Goal: Information Seeking & Learning: Learn about a topic

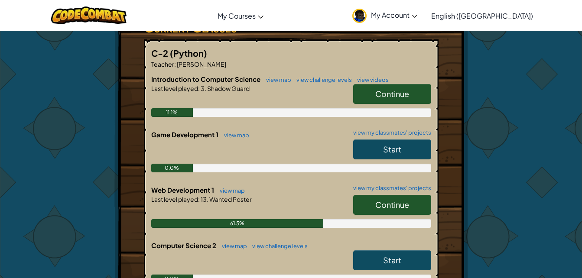
scroll to position [174, 0]
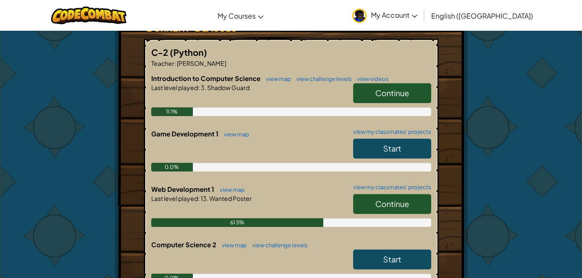
click at [385, 199] on span "Continue" at bounding box center [392, 204] width 34 height 10
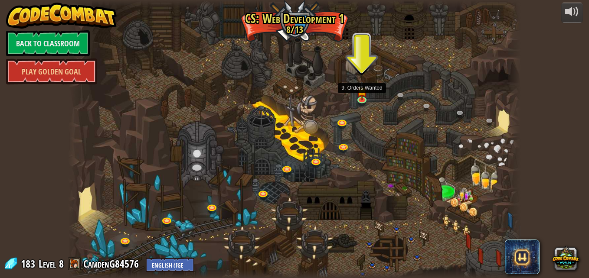
click at [364, 95] on img at bounding box center [361, 90] width 11 height 19
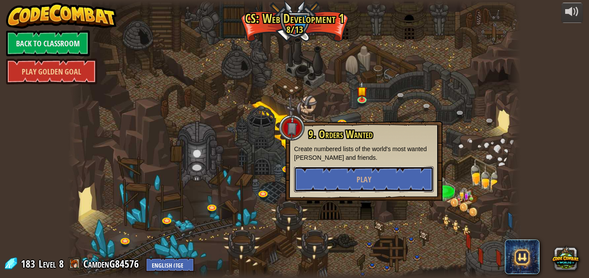
click at [357, 174] on button "Play" at bounding box center [364, 179] width 140 height 26
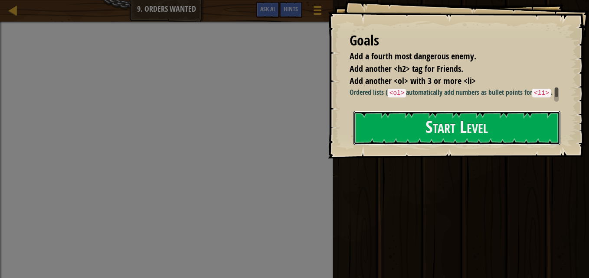
click at [395, 118] on button "Start Level" at bounding box center [456, 128] width 207 height 34
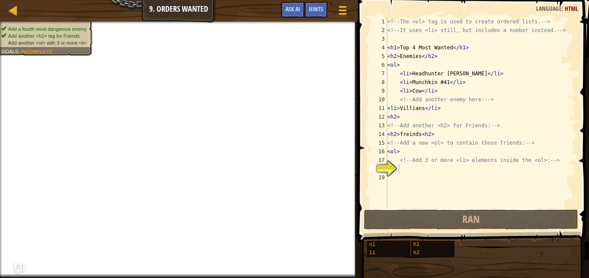
click at [321, 4] on div "Hints" at bounding box center [315, 10] width 23 height 16
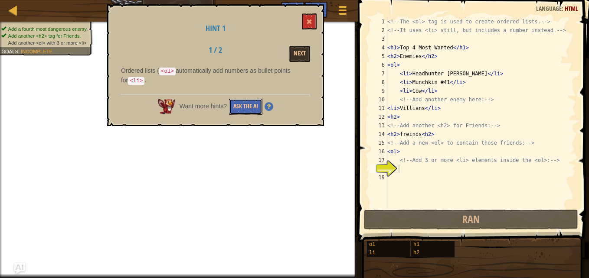
click at [251, 100] on button "Ask the AI" at bounding box center [245, 107] width 33 height 16
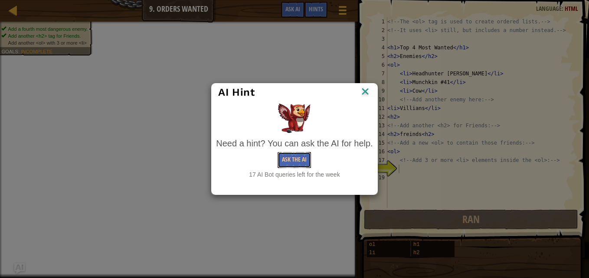
click at [288, 163] on button "Ask the AI" at bounding box center [293, 160] width 33 height 16
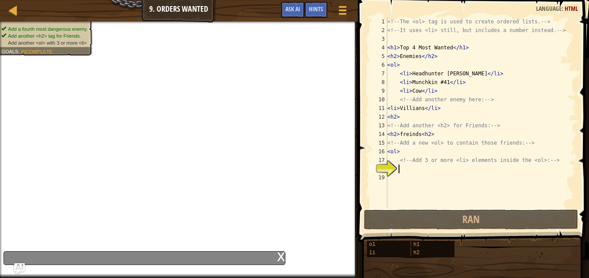
type textarea ","
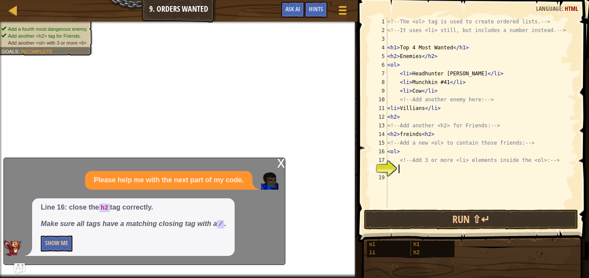
click at [401, 153] on div "<!-- The <ol> tag is used to create ordered lists. --> <!-- It uses <li> still,…" at bounding box center [480, 121] width 190 height 208
click at [57, 240] on button "Show Me" at bounding box center [57, 244] width 32 height 16
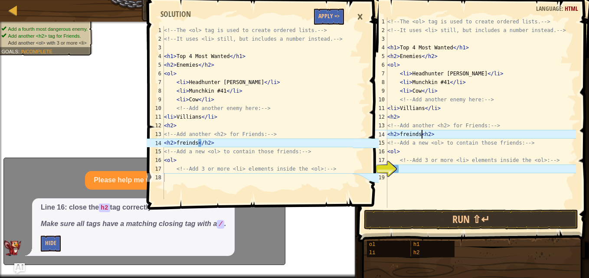
click at [421, 134] on div "<!-- The <ol> tag is used to create ordered lists. --> <!-- It uses <li> still,…" at bounding box center [480, 121] width 190 height 208
type textarea "<h2>freinds</h2>"
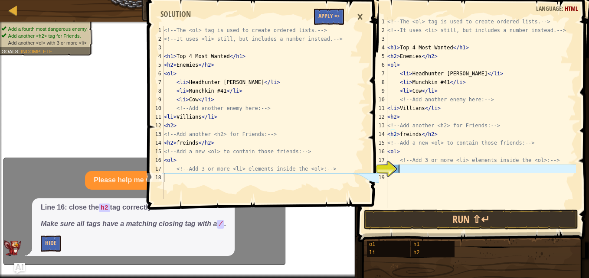
click at [406, 169] on div "<!-- The <ol> tag is used to create ordered lists. --> <!-- It uses <li> still,…" at bounding box center [480, 121] width 190 height 208
click at [390, 179] on div "<!-- The <ol> tag is used to create ordered lists. --> <!-- It uses <li> still,…" at bounding box center [480, 121] width 190 height 208
click at [324, 13] on button "Apply =>" at bounding box center [329, 17] width 30 height 16
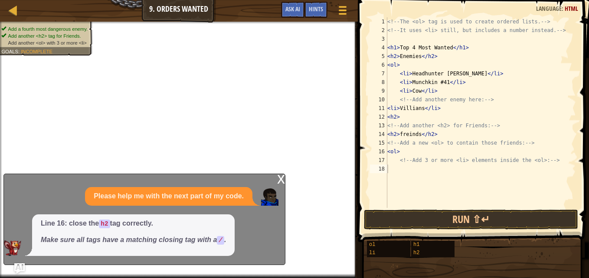
click at [318, 12] on span "Hints" at bounding box center [316, 9] width 14 height 8
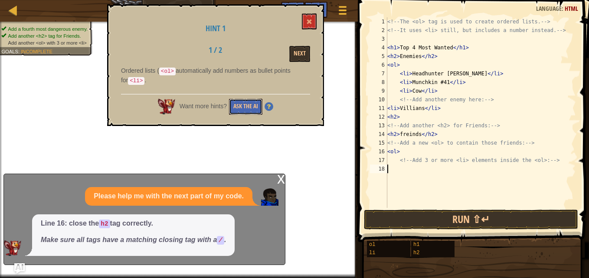
click at [251, 103] on button "Ask the AI" at bounding box center [245, 107] width 33 height 16
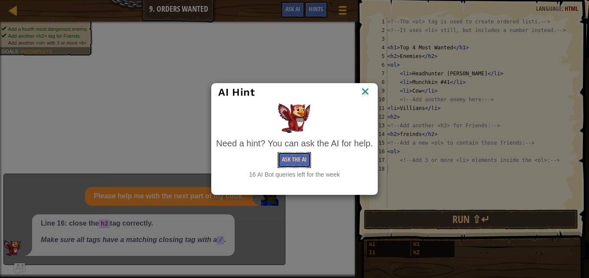
click at [303, 156] on button "Ask the AI" at bounding box center [293, 160] width 33 height 16
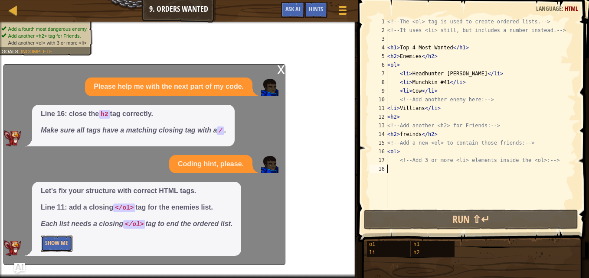
click at [60, 239] on button "Show Me" at bounding box center [57, 244] width 32 height 16
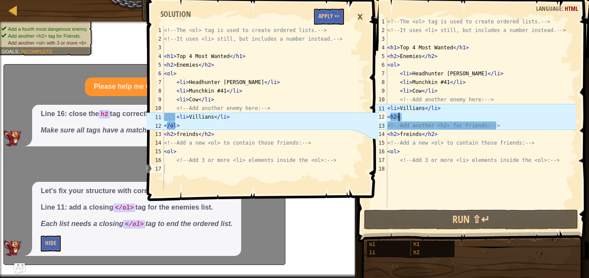
click at [398, 117] on div "<!-- The <ol> tag is used to create ordered lists. --> <!-- It uses <li> still,…" at bounding box center [480, 121] width 190 height 208
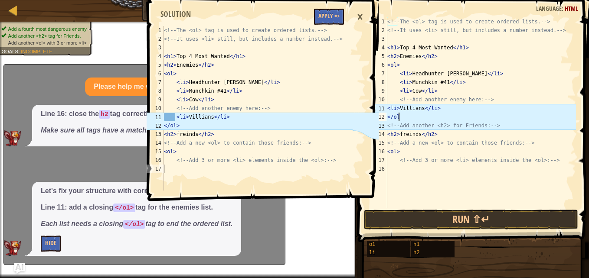
scroll to position [4, 0]
click at [400, 117] on div "<!-- The <ol> tag is used to create ordered lists. --> <!-- It uses <li> still,…" at bounding box center [480, 121] width 190 height 208
click at [414, 116] on div "<!-- The <ol> tag is used to create ordered lists. --> <!-- It uses <li> still,…" at bounding box center [480, 121] width 190 height 208
click at [387, 107] on div "<!-- The <ol> tag is used to create ordered lists. --> <!-- It uses <li> still,…" at bounding box center [480, 121] width 190 height 208
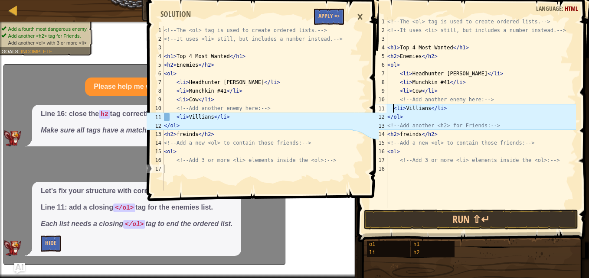
click at [502, 127] on div "<!-- The <ol> tag is used to create ordered lists. --> <!-- It uses <li> still,…" at bounding box center [480, 121] width 190 height 208
click at [438, 136] on div "<!-- The <ol> tag is used to create ordered lists. --> <!-- It uses <li> still,…" at bounding box center [480, 121] width 190 height 208
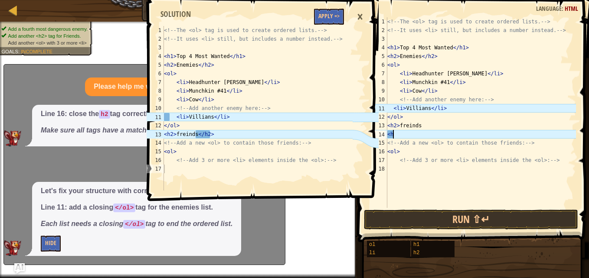
scroll to position [4, 0]
type textarea "<"
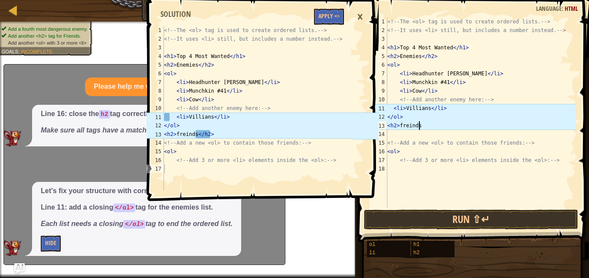
click at [423, 125] on div "<!-- The <ol> tag is used to create ordered lists. --> <!-- It uses <li> still,…" at bounding box center [480, 121] width 190 height 208
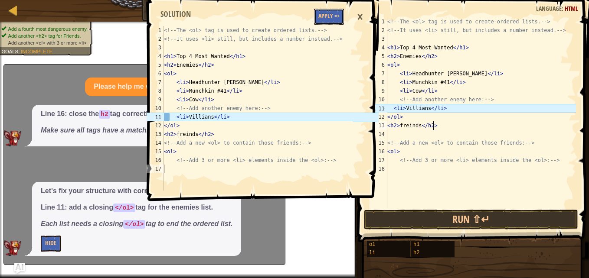
click at [328, 18] on button "Apply =>" at bounding box center [329, 17] width 30 height 16
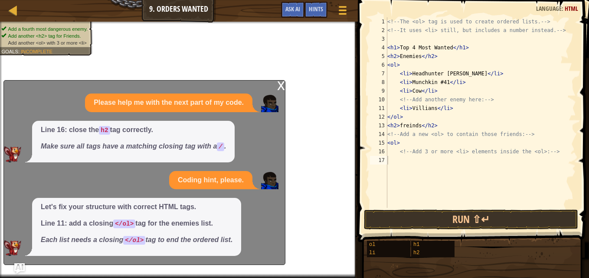
click at [388, 151] on div "<!-- The <ol> tag is used to create ordered lists. --> <!-- It uses <li> still,…" at bounding box center [480, 121] width 190 height 208
click at [552, 150] on div "<!-- The <ol> tag is used to create ordered lists. --> <!-- It uses <li> still,…" at bounding box center [480, 121] width 190 height 208
click at [554, 151] on div "<!-- The <ol> tag is used to create ordered lists. --> <!-- It uses <li> still,…" at bounding box center [480, 121] width 190 height 208
type textarea "<"
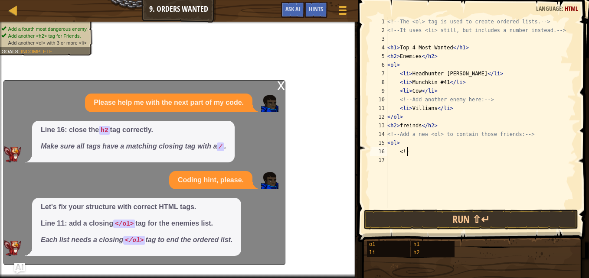
scroll to position [4, 0]
type textarea "<ol"
click at [397, 143] on div "<!-- The <ol> tag is used to create ordered lists. --> <!-- It uses <li> still,…" at bounding box center [480, 121] width 190 height 208
type textarea "<ol>"
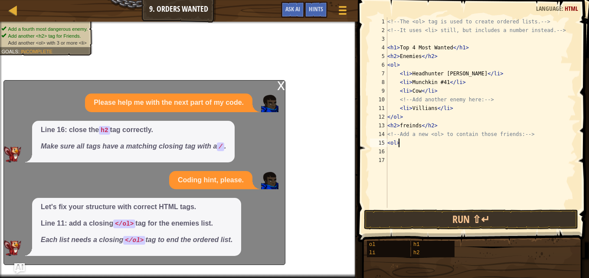
click at [390, 154] on div "<!-- The <ol> tag is used to create ordered lists. --> <!-- It uses <li> still,…" at bounding box center [480, 121] width 190 height 208
type textarea "<ol>"
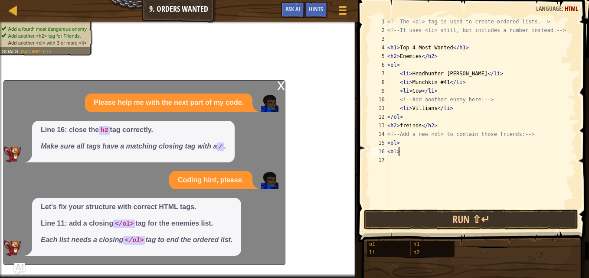
click at [387, 161] on div "17" at bounding box center [378, 160] width 17 height 9
click at [389, 159] on div "<!-- The <ol> tag is used to create ordered lists. --> <!-- It uses <li> still,…" at bounding box center [480, 121] width 190 height 208
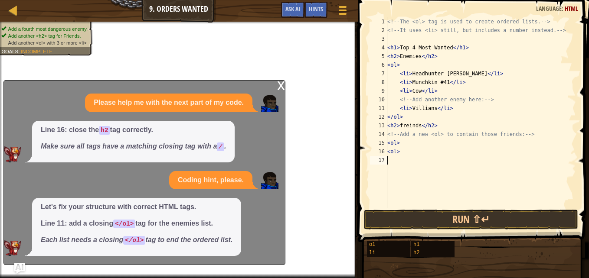
click at [389, 158] on div "<!-- The <ol> tag is used to create ordered lists. --> <!-- It uses <li> still,…" at bounding box center [480, 121] width 190 height 208
click at [310, 10] on span "Hints" at bounding box center [316, 9] width 14 height 8
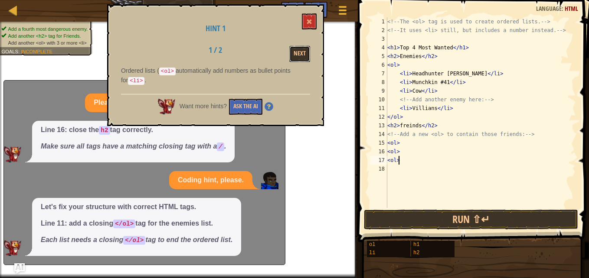
click at [302, 56] on button "Next" at bounding box center [299, 54] width 21 height 16
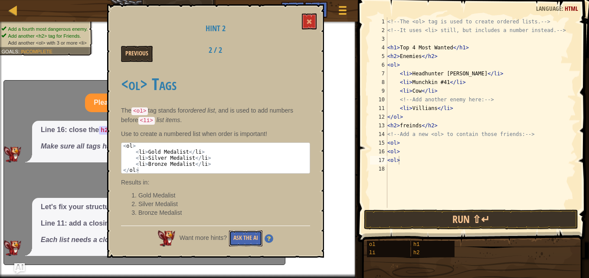
click at [237, 237] on button "Ask the AI" at bounding box center [245, 239] width 33 height 16
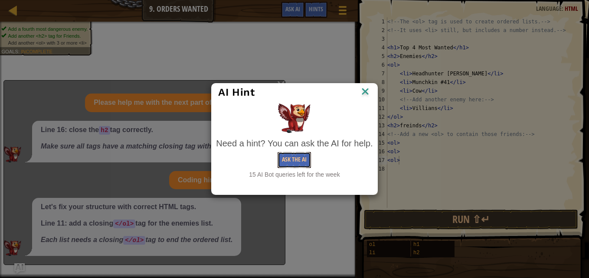
click at [292, 152] on button "Ask the AI" at bounding box center [293, 160] width 33 height 16
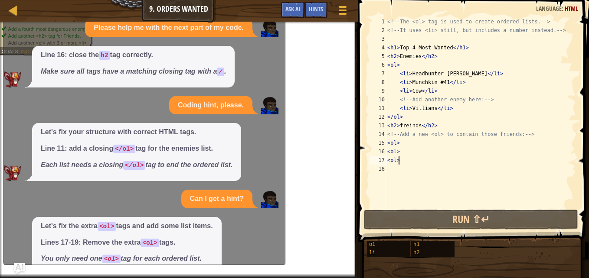
scroll to position [35, 0]
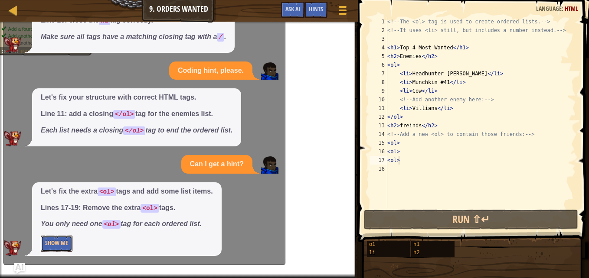
click at [63, 240] on button "Show Me" at bounding box center [57, 244] width 32 height 16
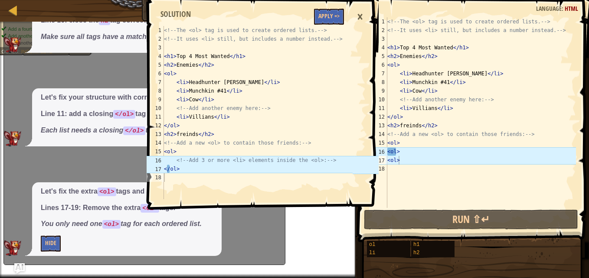
click at [388, 160] on div "<!-- The <ol> tag is used to create ordered lists. --> <!-- It uses <li> still,…" at bounding box center [480, 121] width 190 height 208
click at [389, 160] on div "<!-- The <ol> tag is used to create ordered lists. --> <!-- It uses <li> still,…" at bounding box center [480, 121] width 190 height 208
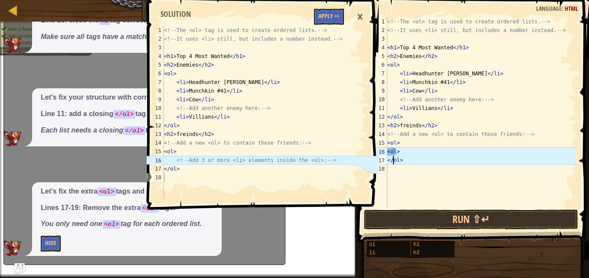
click at [404, 152] on div "<!-- The <ol> tag is used to create ordered lists. --> <!-- It uses <li> still,…" at bounding box center [480, 121] width 190 height 208
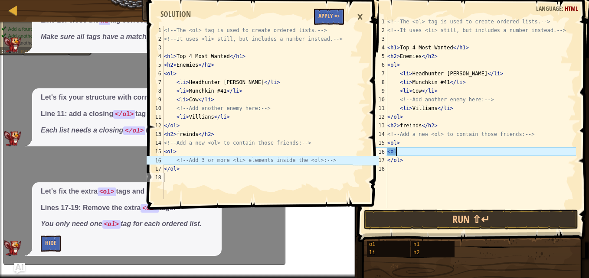
scroll to position [4, 0]
type textarea "<"
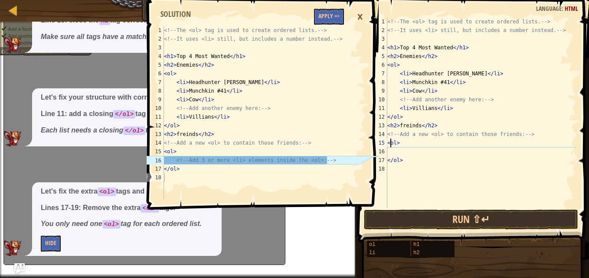
click at [389, 143] on div "<!-- The <ol> tag is used to create ordered lists. --> <!-- It uses <li> still,…" at bounding box center [480, 121] width 190 height 208
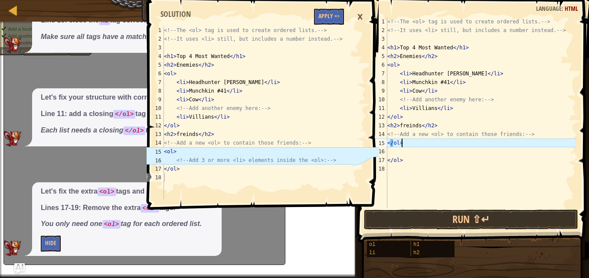
click at [420, 143] on div "<!-- The <ol> tag is used to create ordered lists. --> <!-- It uses <li> still,…" at bounding box center [480, 121] width 190 height 208
type textarea "</ol>"
click at [446, 220] on button "Run ⇧↵" at bounding box center [471, 220] width 214 height 20
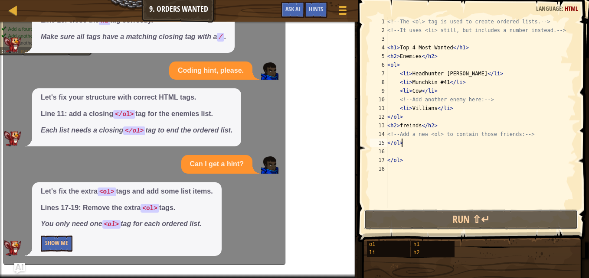
click at [447, 219] on button "Run ⇧↵" at bounding box center [471, 220] width 214 height 20
click at [59, 238] on button "Show Me" at bounding box center [57, 244] width 32 height 16
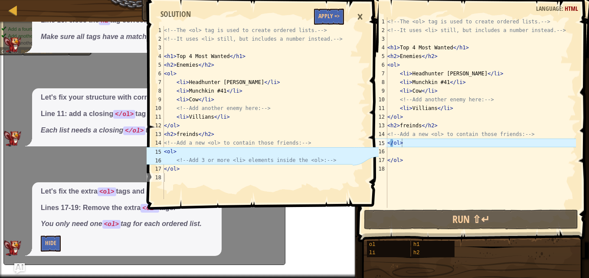
click at [393, 144] on div "<!-- The <ol> tag is used to create ordered lists. --> <!-- It uses <li> still,…" at bounding box center [480, 121] width 190 height 208
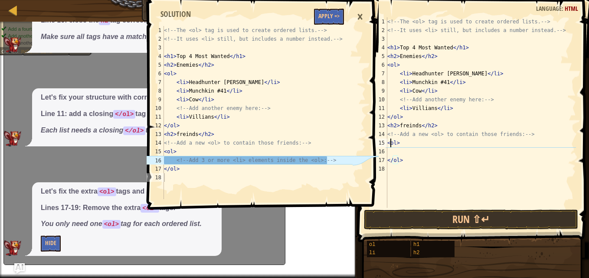
click at [400, 143] on div "<!-- The <ol> tag is used to create ordered lists. --> <!-- It uses <li> still,…" at bounding box center [480, 121] width 190 height 208
click at [405, 162] on div "<!-- The <ol> tag is used to create ordered lists. --> <!-- It uses <li> still,…" at bounding box center [480, 121] width 190 height 208
type textarea "</ol>"
click at [405, 161] on div "<!-- The <ol> tag is used to create ordered lists. --> <!-- It uses <li> still,…" at bounding box center [480, 121] width 190 height 208
click at [389, 170] on div "<!-- The <ol> tag is used to create ordered lists. --> <!-- It uses <li> still,…" at bounding box center [480, 121] width 190 height 208
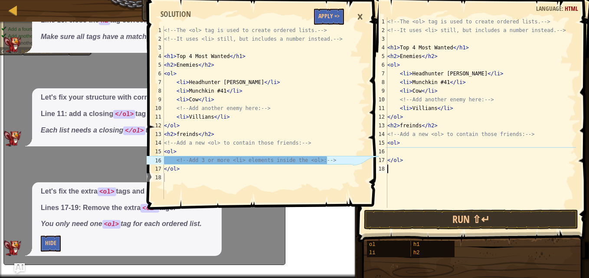
scroll to position [4, 0]
click at [398, 63] on div "<!-- The <ol> tag is used to create ordered lists. --> <!-- It uses <li> still,…" at bounding box center [480, 121] width 190 height 208
click at [401, 144] on div "<!-- The <ol> tag is used to create ordered lists. --> <!-- It uses <li> still,…" at bounding box center [480, 121] width 190 height 208
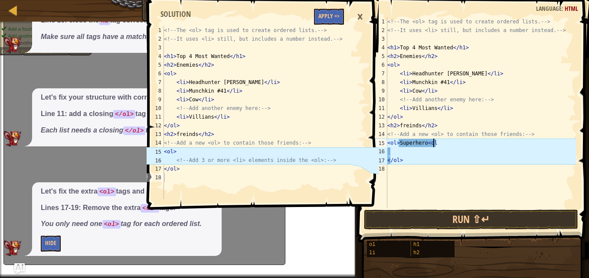
scroll to position [4, 3]
click at [415, 160] on div "<!-- The <ol> tag is used to create ordered lists. --> <!-- It uses <li> still,…" at bounding box center [480, 121] width 190 height 208
type textarea "</ol>"
click at [336, 16] on button "Apply =>" at bounding box center [329, 17] width 30 height 16
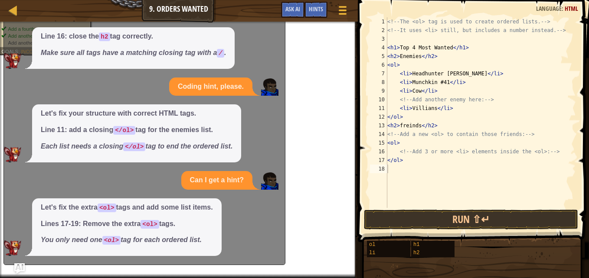
scroll to position [19, 0]
drag, startPoint x: 247, startPoint y: 117, endPoint x: 212, endPoint y: 125, distance: 36.5
click at [212, 125] on span "Let's fix your structure with correct HTML tags. Line 11: add a closing </ol> t…" at bounding box center [137, 130] width 192 height 43
click at [341, 10] on span at bounding box center [343, 11] width 8 height 2
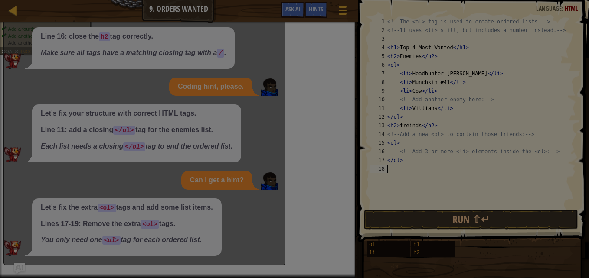
scroll to position [4, 0]
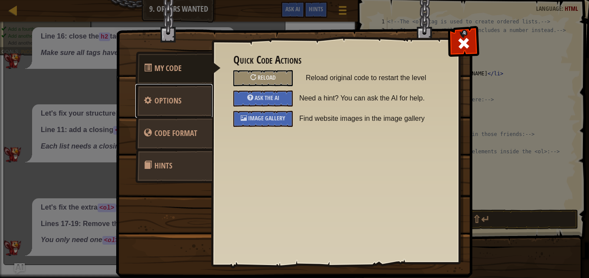
click at [163, 110] on link "Options" at bounding box center [173, 101] width 77 height 34
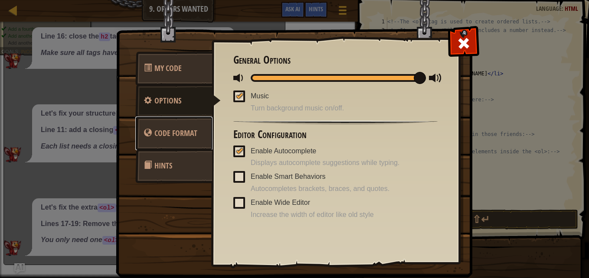
click at [174, 127] on link "Code Format" at bounding box center [173, 134] width 77 height 34
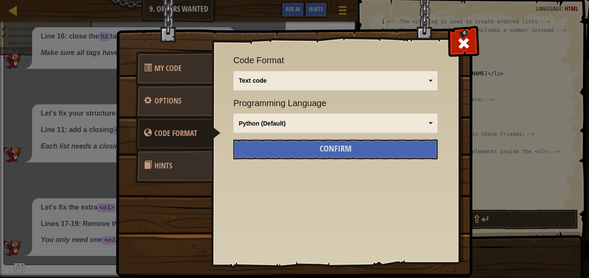
click at [186, 154] on link "Hints" at bounding box center [173, 166] width 77 height 34
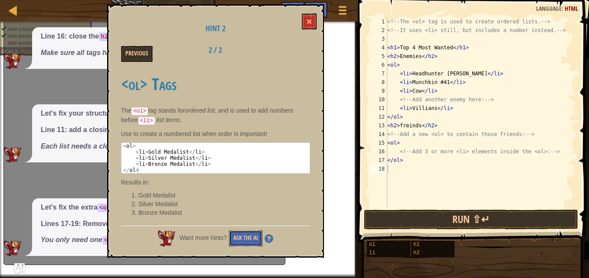
click at [254, 237] on button "Ask the AI" at bounding box center [245, 239] width 33 height 16
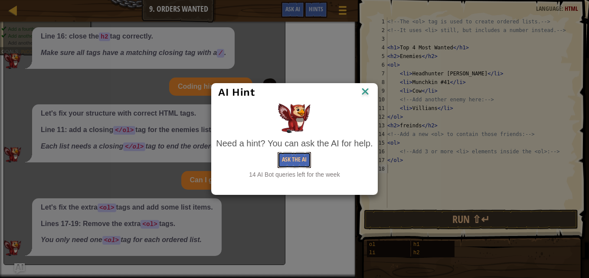
click at [285, 160] on button "Ask the AI" at bounding box center [293, 160] width 33 height 16
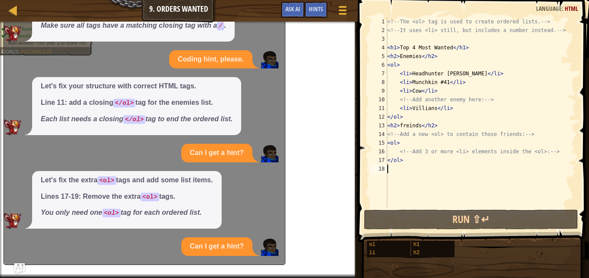
scroll to position [112, 0]
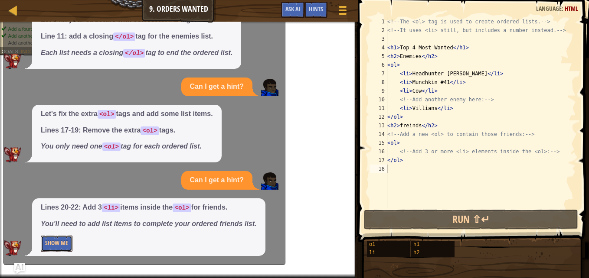
click at [51, 248] on button "Show Me" at bounding box center [57, 244] width 32 height 16
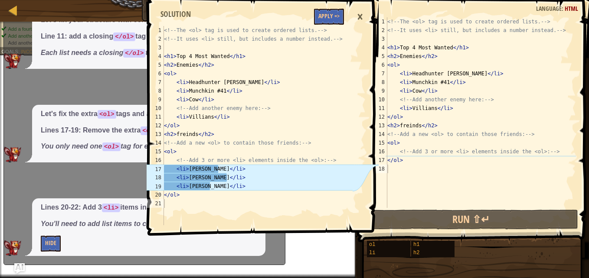
click at [407, 160] on div "<!-- The <ol> tag is used to create ordered lists. --> <!-- It uses <li> still,…" at bounding box center [480, 121] width 190 height 208
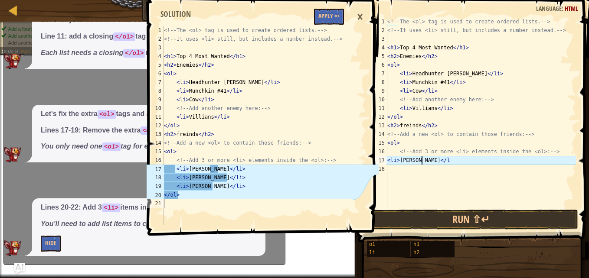
scroll to position [4, 3]
type textarea "<li>[PERSON_NAME]</li>"
click at [391, 170] on div "<!-- The <ol> tag is used to create ordered lists. --> <!-- It uses <li> still,…" at bounding box center [480, 121] width 190 height 208
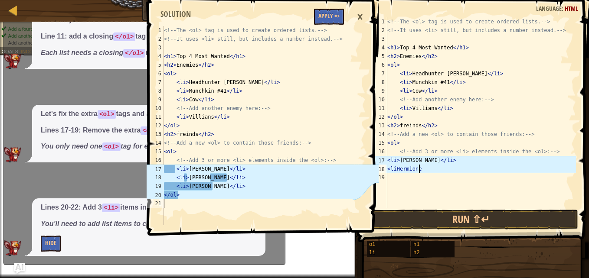
scroll to position [4, 2]
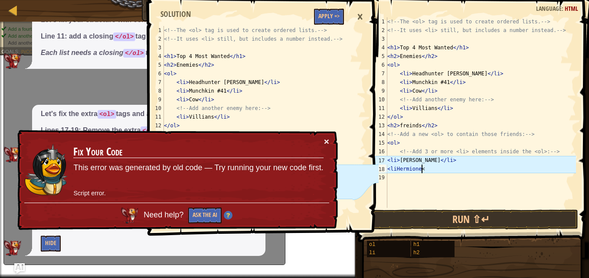
click at [328, 143] on button "×" at bounding box center [326, 141] width 5 height 9
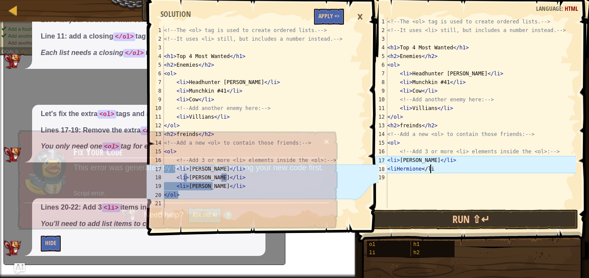
scroll to position [4, 3]
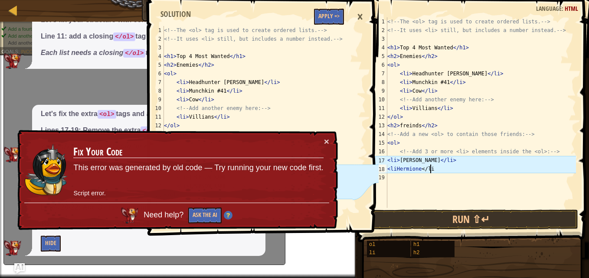
type textarea "<liHermione</li>"
click at [389, 178] on div "<!-- The <ol> tag is used to create ordered lists. --> <!-- It uses <li> still,…" at bounding box center [480, 121] width 190 height 208
click at [328, 142] on button "×" at bounding box center [327, 144] width 6 height 9
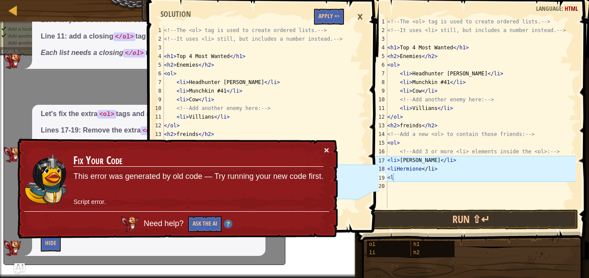
click at [325, 148] on button "×" at bounding box center [327, 152] width 6 height 9
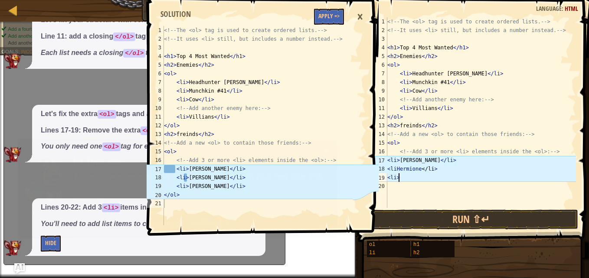
scroll to position [4, 0]
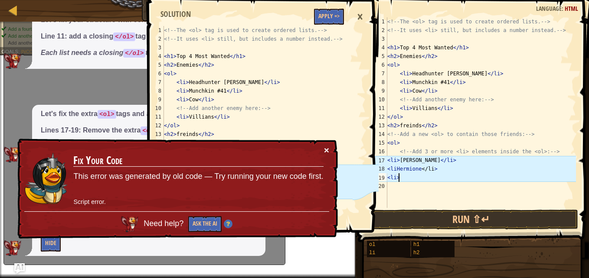
click at [326, 148] on button "×" at bounding box center [326, 150] width 5 height 9
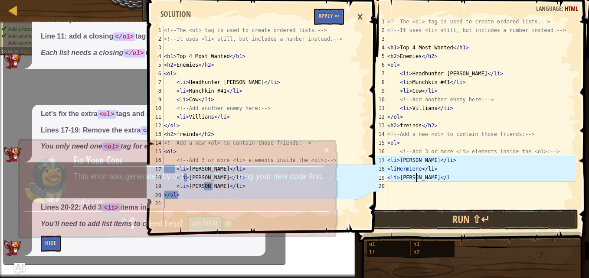
scroll to position [4, 2]
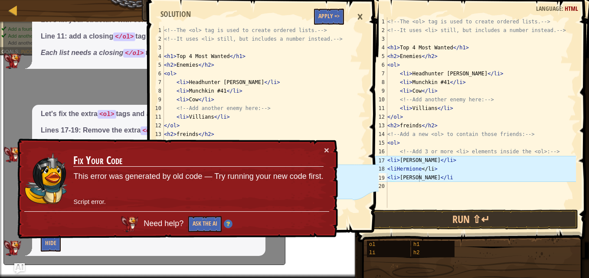
click at [323, 146] on td "Fix Your Code This error was generated by old code — Try running your new code …" at bounding box center [198, 179] width 251 height 66
click at [324, 147] on button "×" at bounding box center [326, 150] width 5 height 9
click at [388, 178] on div "<!-- The <ol> tag is used to create ordered lists. --> <!-- It uses <li> still,…" at bounding box center [480, 121] width 190 height 208
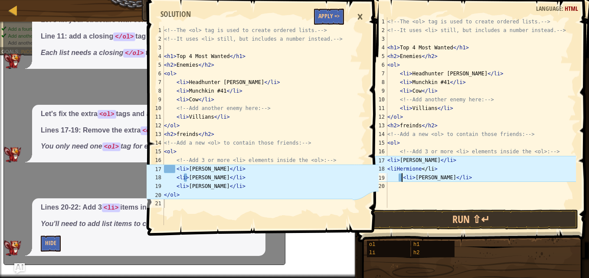
type textarea "<li>[PERSON_NAME]</li>"
click at [389, 187] on div "<!-- The <ol> tag is used to create ordered lists. --> <!-- It uses <li> still,…" at bounding box center [480, 121] width 190 height 208
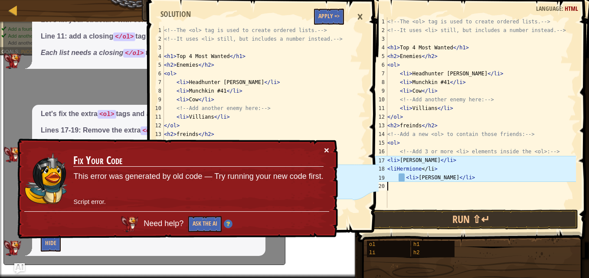
click at [325, 149] on button "×" at bounding box center [326, 150] width 5 height 9
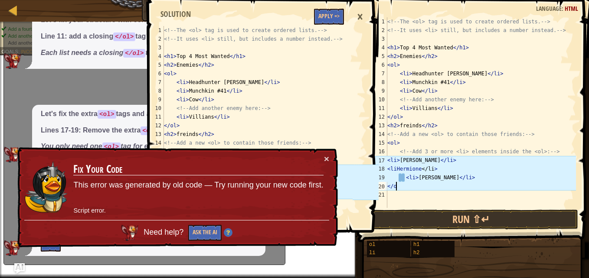
scroll to position [4, 0]
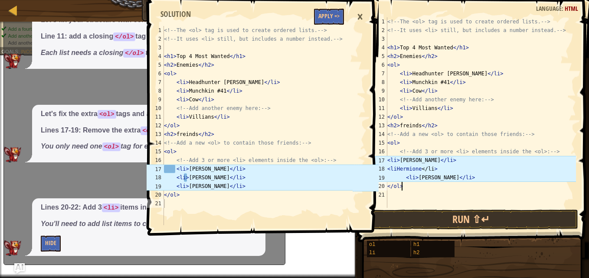
type textarea "</ol>"
click at [325, 17] on button "Apply =>" at bounding box center [329, 17] width 30 height 16
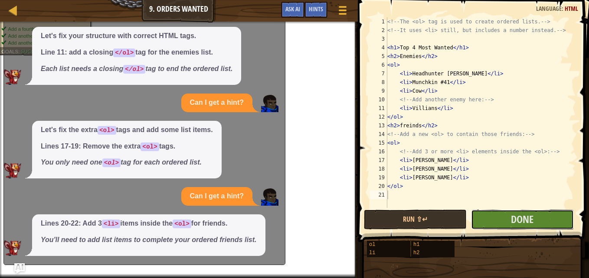
click at [505, 222] on button "Done" at bounding box center [522, 220] width 103 height 20
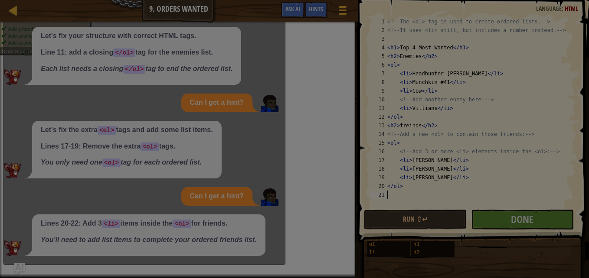
scroll to position [4, 0]
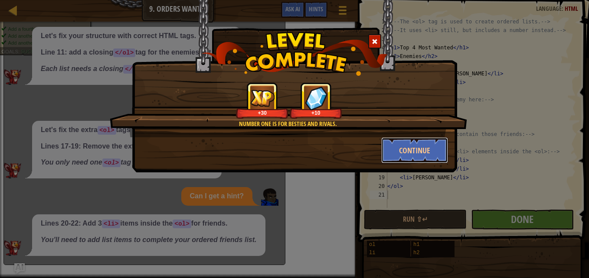
click at [403, 150] on button "Continue" at bounding box center [414, 150] width 67 height 26
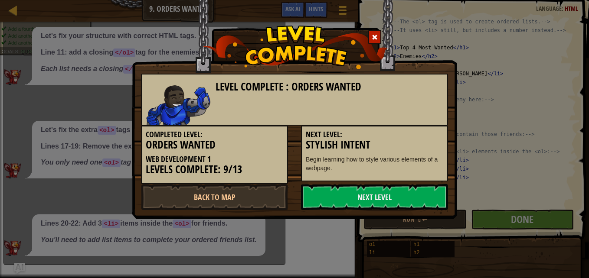
click at [403, 150] on h3 "Stylish Intent" at bounding box center [374, 145] width 137 height 12
click at [372, 191] on link "Next Level" at bounding box center [374, 197] width 147 height 26
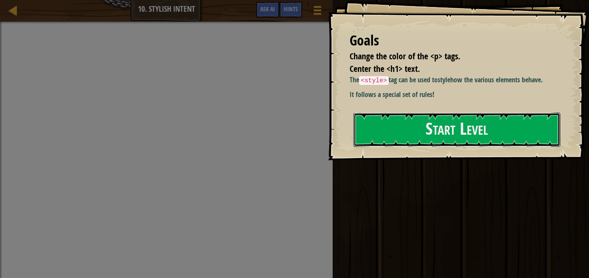
click at [407, 139] on button "Start Level" at bounding box center [456, 130] width 207 height 34
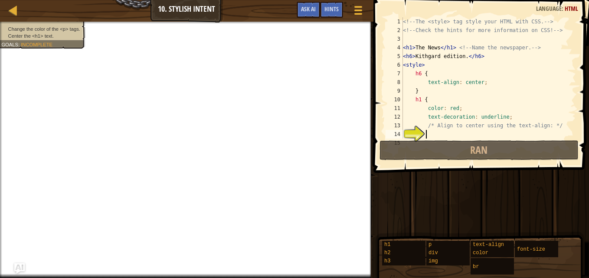
scroll to position [9, 0]
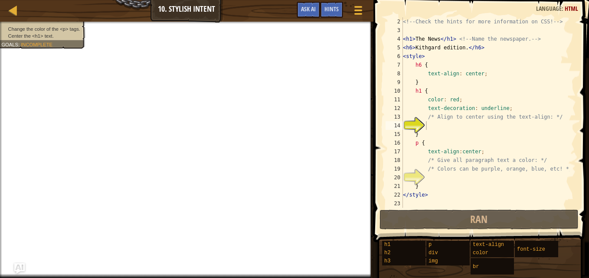
click at [20, 26] on ul "Change the color of the <p> tags. Center the <h1> text." at bounding box center [41, 33] width 80 height 14
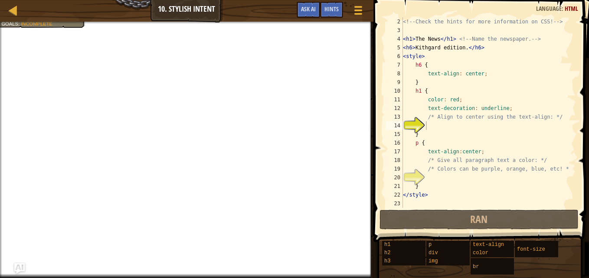
click at [45, 23] on div at bounding box center [186, 23] width 373 height 2
click at [326, 7] on span "Hints" at bounding box center [331, 9] width 14 height 8
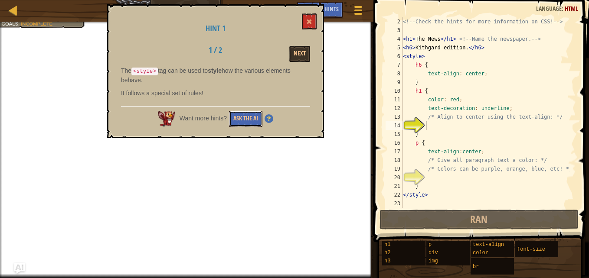
drag, startPoint x: 241, startPoint y: 118, endPoint x: 303, endPoint y: 116, distance: 62.5
click at [303, 116] on div "Want more hints? Ask the AI" at bounding box center [215, 116] width 189 height 21
click at [312, 16] on button at bounding box center [309, 21] width 15 height 16
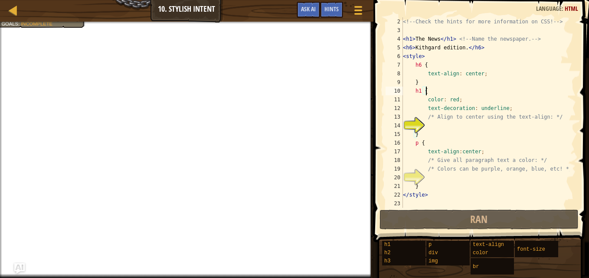
click at [429, 91] on div "<!-- Check the hints for more information on CSS! --> < h1 > The News </ h1 > <…" at bounding box center [485, 121] width 168 height 208
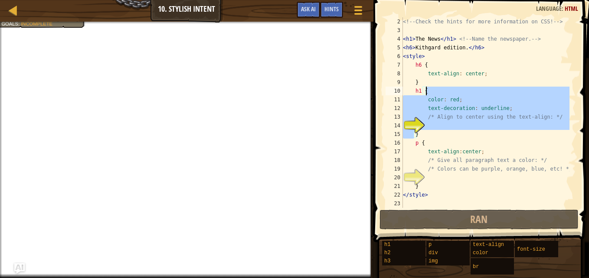
click at [429, 91] on div "<!-- Check the hints for more information on CSS! --> < h1 > The News </ h1 > <…" at bounding box center [485, 121] width 168 height 208
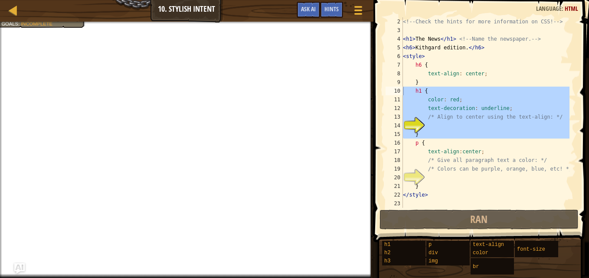
click at [432, 87] on div "<!-- Check the hints for more information on CSS! --> < h1 > The News </ h1 > <…" at bounding box center [485, 112] width 168 height 191
type textarea "h1 {"
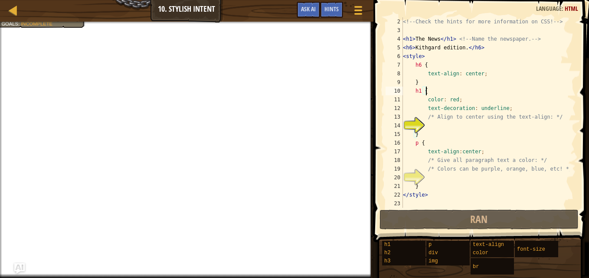
click at [426, 126] on div "<!-- Check the hints for more information on CSS! --> < h1 > The News </ h1 > <…" at bounding box center [485, 121] width 168 height 208
click at [403, 126] on div "14" at bounding box center [393, 125] width 17 height 9
click at [403, 125] on div "14" at bounding box center [393, 125] width 17 height 9
type textarea "}"
click at [426, 125] on div "<!-- Check the hints for more information on CSS! --> < h1 > The News </ h1 > <…" at bounding box center [485, 121] width 168 height 208
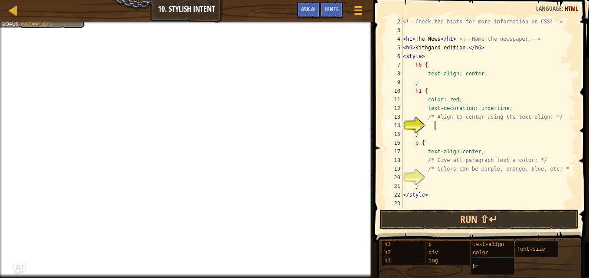
scroll to position [4, 2]
type textarea "<p>"
click at [465, 224] on button "Run ⇧↵" at bounding box center [478, 220] width 199 height 20
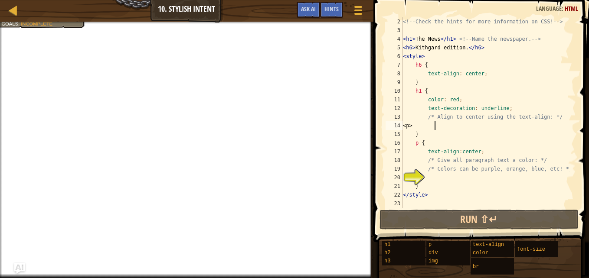
click at [426, 177] on div "<!-- Check the hints for more information on CSS! --> < h1 > The News </ h1 > <…" at bounding box center [485, 121] width 168 height 208
click at [403, 177] on div "20" at bounding box center [393, 177] width 17 height 9
type textarea "}"
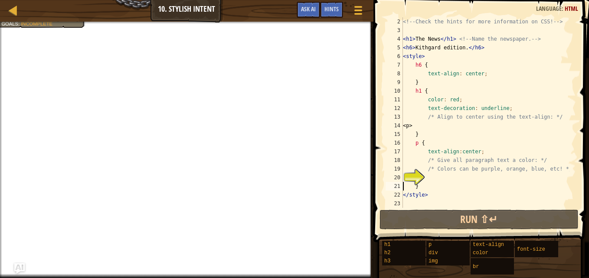
click at [426, 176] on div "<!-- Check the hints for more information on CSS! --> < h1 > The News </ h1 > <…" at bounding box center [485, 121] width 168 height 208
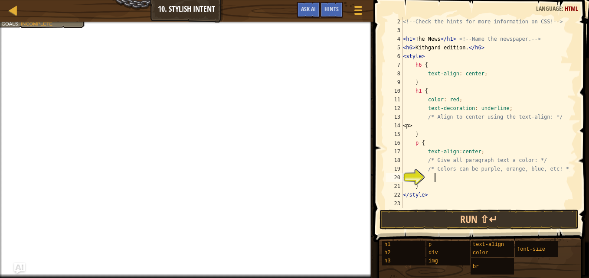
scroll to position [4, 2]
click at [329, 7] on span "Hints" at bounding box center [331, 9] width 14 height 8
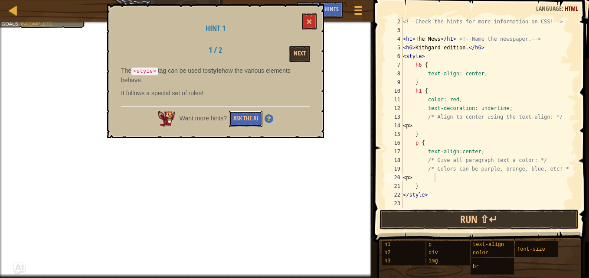
click at [251, 123] on button "Ask the AI" at bounding box center [245, 119] width 33 height 16
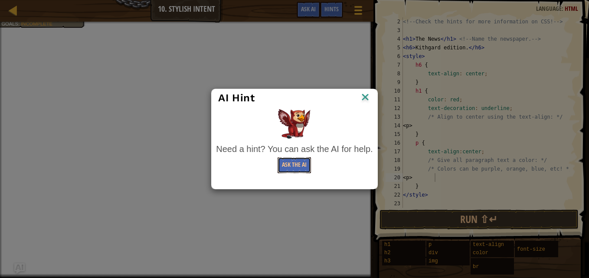
click at [300, 159] on button "Ask the AI" at bounding box center [293, 165] width 33 height 16
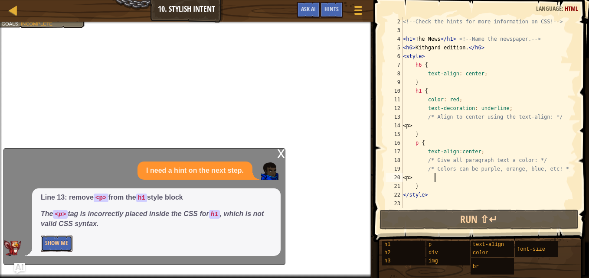
click at [64, 244] on button "Show Me" at bounding box center [57, 244] width 32 height 16
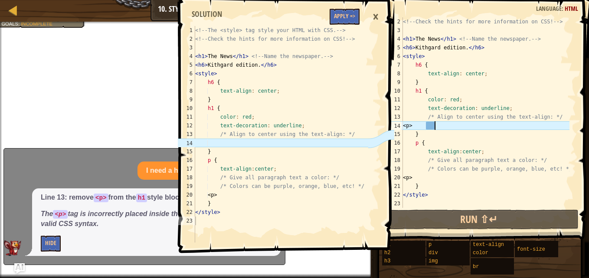
click at [439, 127] on div "<!-- Check the hints for more information on CSS! --> < h1 > The News </ h1 > <…" at bounding box center [485, 121] width 168 height 208
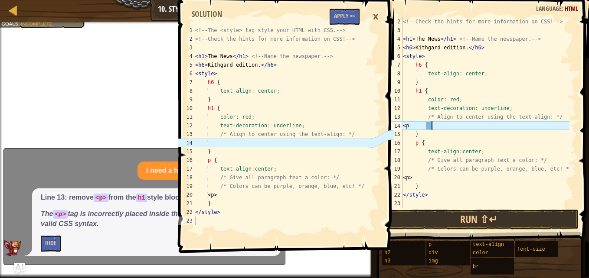
type textarea "<"
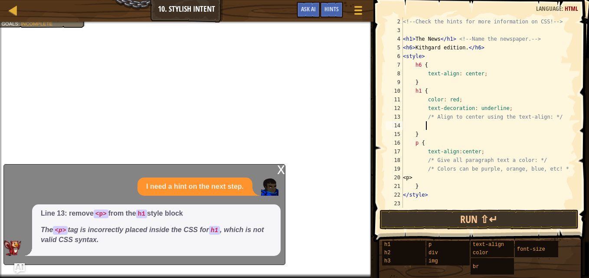
scroll to position [4, 1]
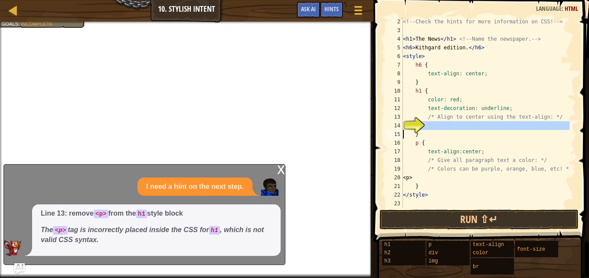
click at [403, 124] on div "14" at bounding box center [393, 125] width 17 height 9
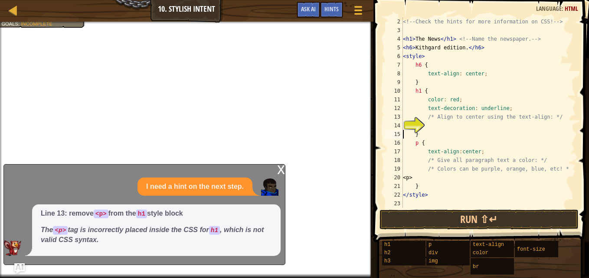
click at [334, 10] on span "Hints" at bounding box center [331, 9] width 14 height 8
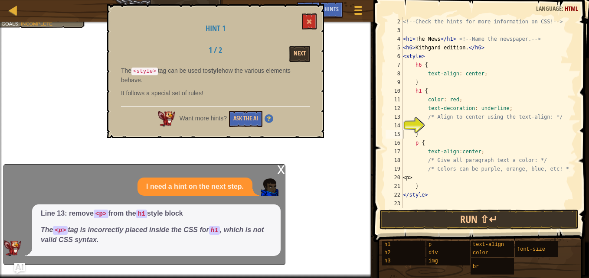
click at [251, 108] on div "Want more hints? Ask the AI" at bounding box center [215, 116] width 189 height 21
click at [248, 114] on button "Ask the AI" at bounding box center [245, 119] width 33 height 16
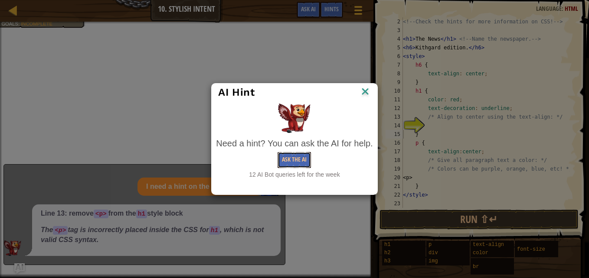
click at [284, 158] on button "Ask the AI" at bounding box center [293, 160] width 33 height 16
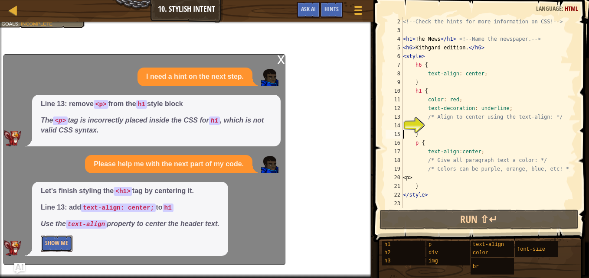
click at [55, 251] on button "Show Me" at bounding box center [57, 244] width 32 height 16
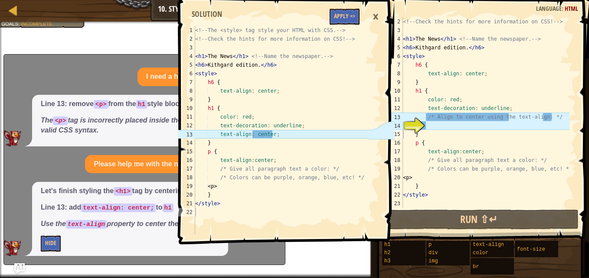
click at [494, 118] on div "<!-- Check the hints for more information on CSS! --> < h1 > The News </ h1 > <…" at bounding box center [485, 121] width 168 height 208
click at [507, 119] on div "<!-- Check the hints for more information on CSS! --> < h1 > The News </ h1 > <…" at bounding box center [485, 121] width 168 height 208
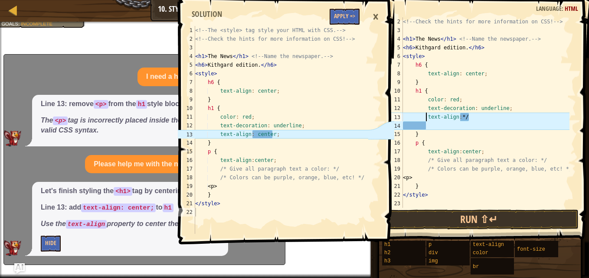
click at [470, 117] on div "<!-- Check the hints for more information on CSS! --> < h1 > The News </ h1 > <…" at bounding box center [485, 121] width 168 height 208
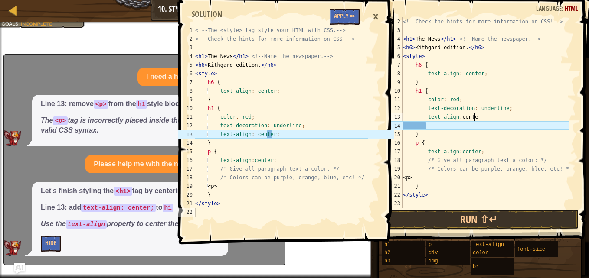
scroll to position [4, 6]
type textarea "text-align: center;"
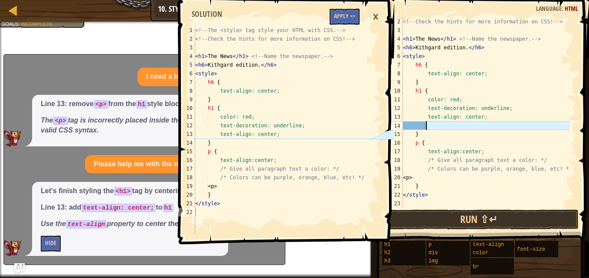
click at [432, 126] on div "<!-- Check the hints for more information on CSS! --> < h1 > The News </ h1 > <…" at bounding box center [485, 121] width 168 height 208
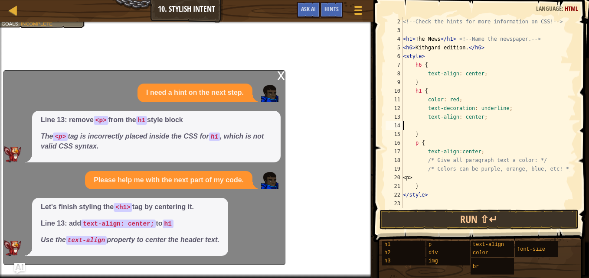
scroll to position [4, 0]
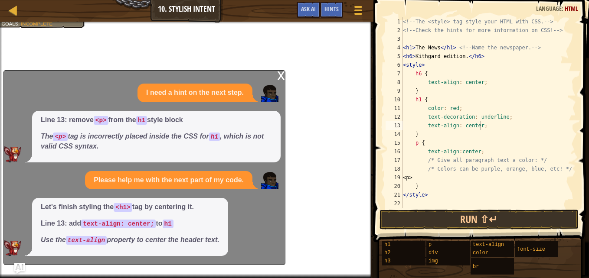
click at [21, 266] on img "Ask AI" at bounding box center [19, 269] width 10 height 10
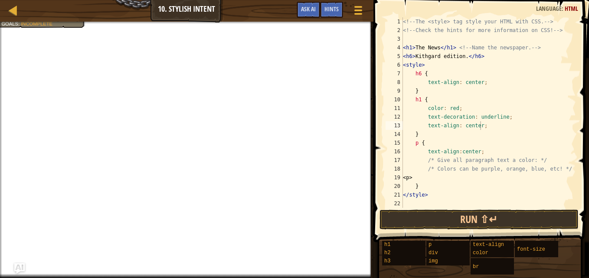
click at [21, 266] on img "Ask AI" at bounding box center [19, 269] width 10 height 10
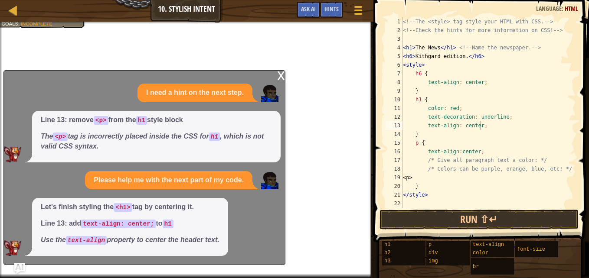
click at [436, 193] on div "<!-- The <style> tag style your HTML with CSS. --> <!-- Check the hints for mor…" at bounding box center [488, 121] width 175 height 208
click at [418, 99] on div "<!-- The <style> tag style your HTML with CSS. --> <!-- Check the hints for mor…" at bounding box center [488, 121] width 175 height 208
click at [420, 100] on div "<!-- The <style> tag style your HTML with CSS. --> <!-- Check the hints for mor…" at bounding box center [488, 121] width 175 height 208
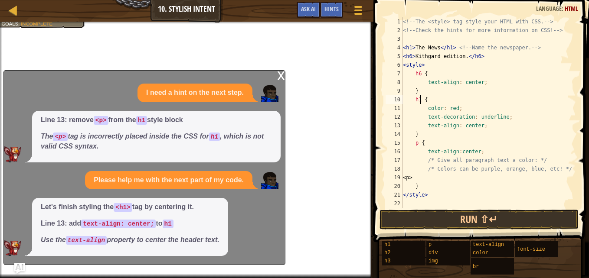
type textarea "h1 {"
click at [280, 75] on div "x" at bounding box center [281, 75] width 8 height 9
